Goal: Communication & Community: Answer question/provide support

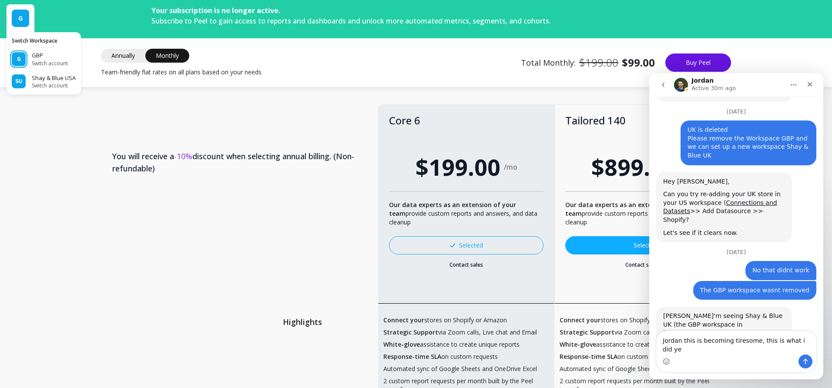
scroll to position [1676, 0]
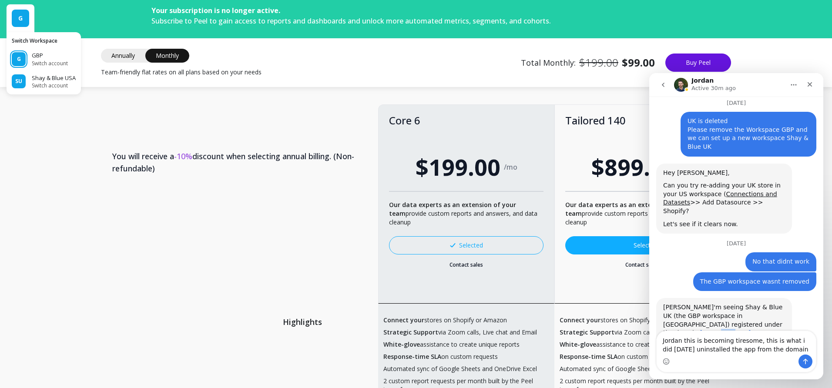
drag, startPoint x: 764, startPoint y: 249, endPoint x: 687, endPoint y: 251, distance: 77.0
click at [687, 303] on div "[PERSON_NAME]'m seeing Shay & Blue UK (the GBP workspace in [GEOGRAPHIC_DATA]) …" at bounding box center [724, 320] width 122 height 34
copy link "[DOMAIN_NAME]"
click at [719, 357] on div "Intercom messenger" at bounding box center [735, 361] width 159 height 14
click at [804, 345] on textarea "Jordan this is becoming tiresome, this is what i did [DATE] uninstalled the app…" at bounding box center [735, 342] width 159 height 23
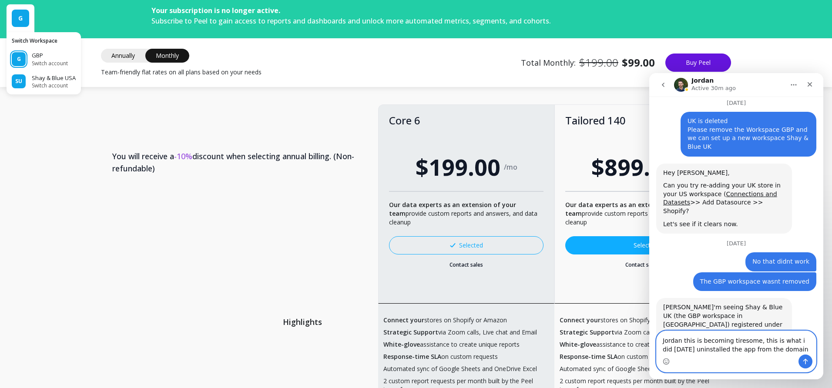
paste textarea "[DOMAIN_NAME]"
type textarea "Jordan this is becoming tiresome, this is what i did [DATE] uninstalled the app…"
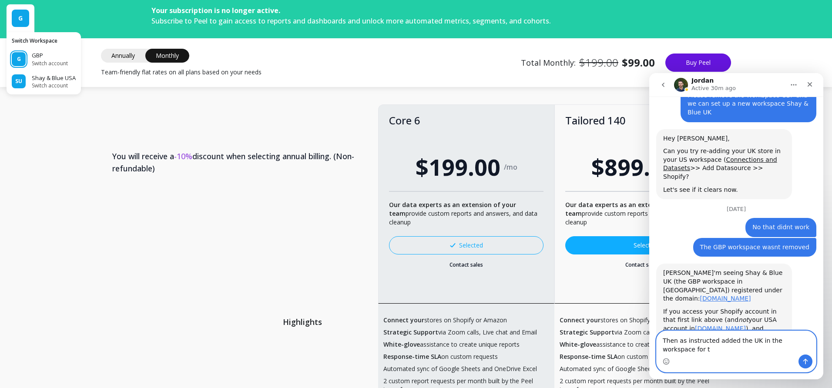
scroll to position [1719, 0]
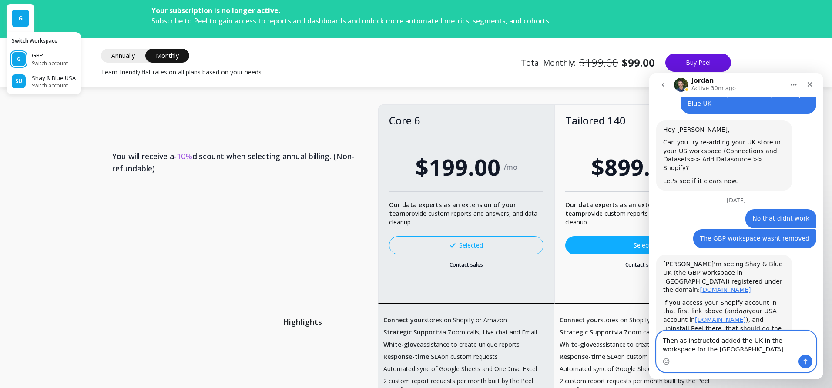
type textarea "Then as instructed added the UK in the workspace for the USa"
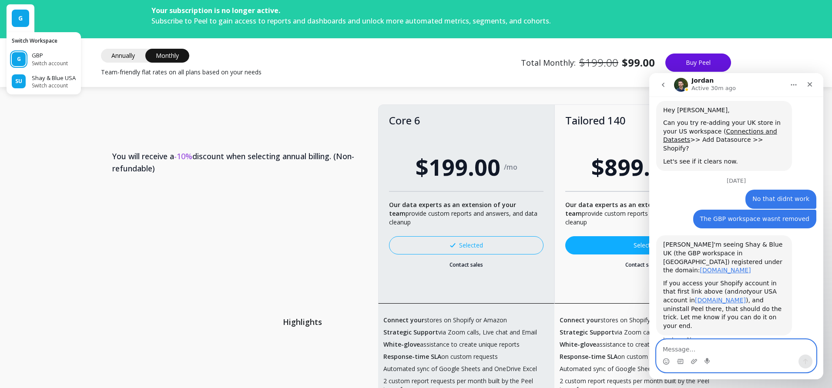
scroll to position [0, 0]
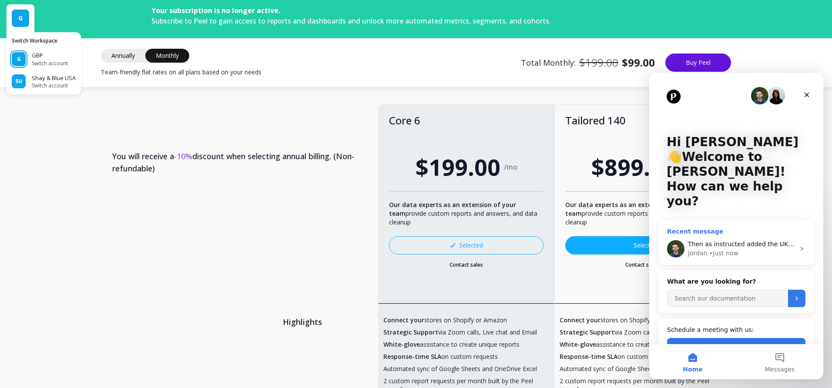
click at [719, 249] on div "• Just now" at bounding box center [723, 253] width 29 height 9
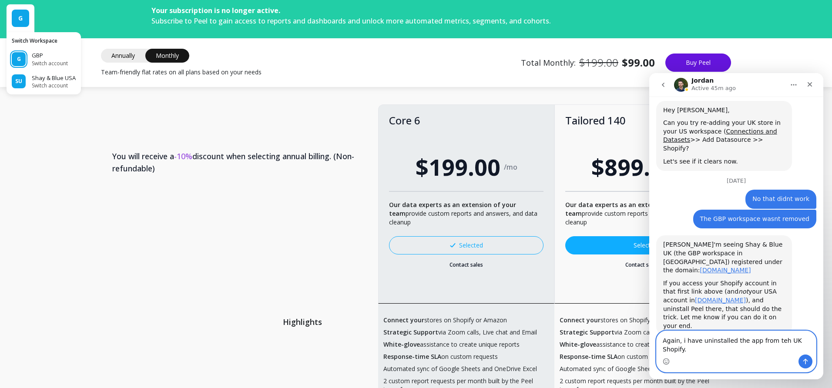
scroll to position [1747, 0]
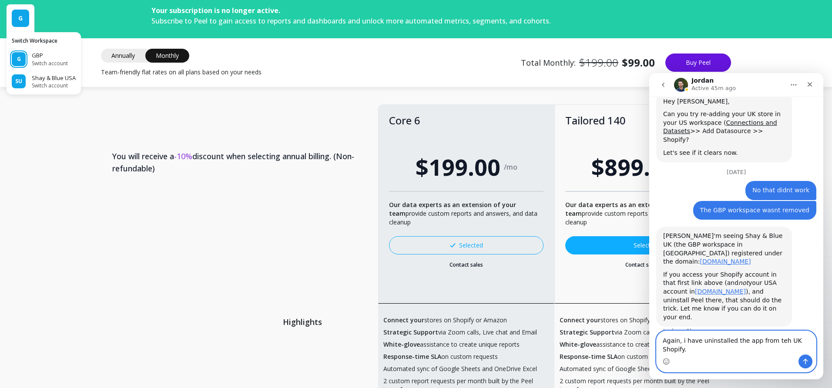
click at [774, 341] on textarea "Again, i have uninstalled the app from teh UK Shopify." at bounding box center [735, 342] width 159 height 23
type textarea "Again, i have uninstalled the app from the UK Shopify."
click at [809, 361] on button "Send a message…" at bounding box center [805, 361] width 14 height 14
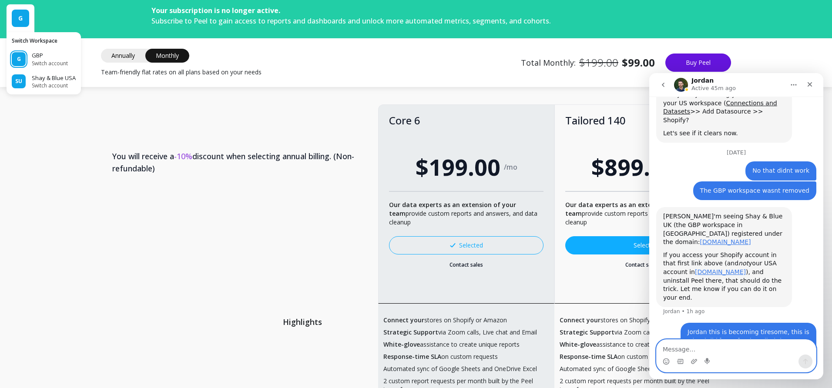
scroll to position [1767, 0]
